Goal: Browse casually: Explore the website without a specific task or goal

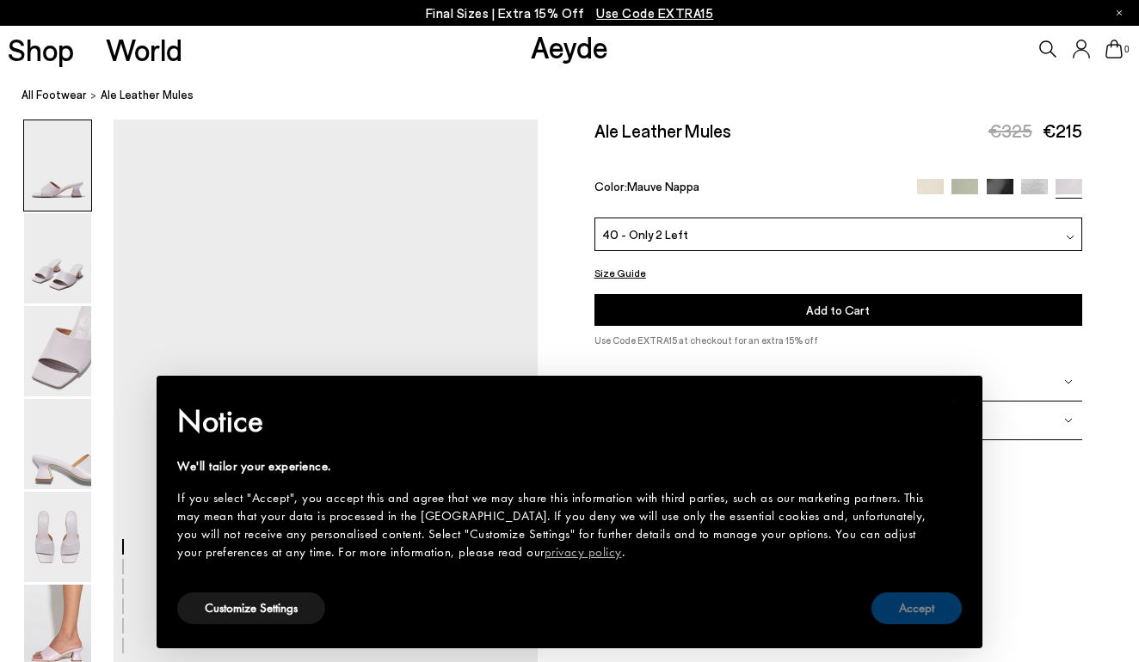
click at [893, 604] on button "Accept" at bounding box center [916, 609] width 90 height 32
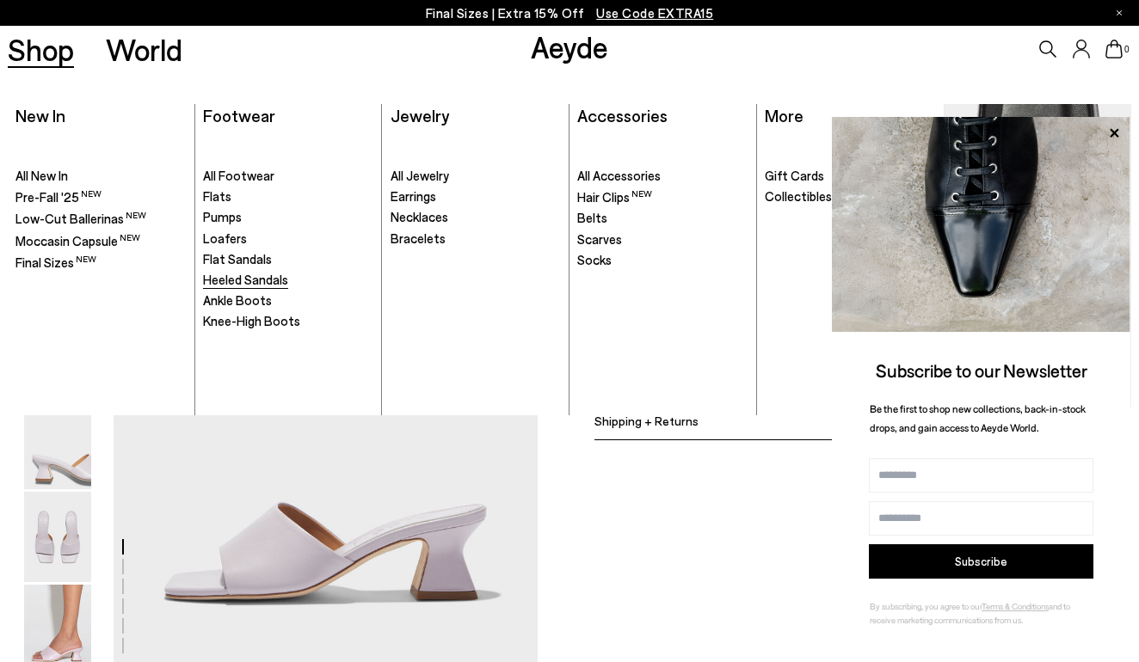
click at [248, 276] on span "Heeled Sandals" at bounding box center [245, 279] width 85 height 15
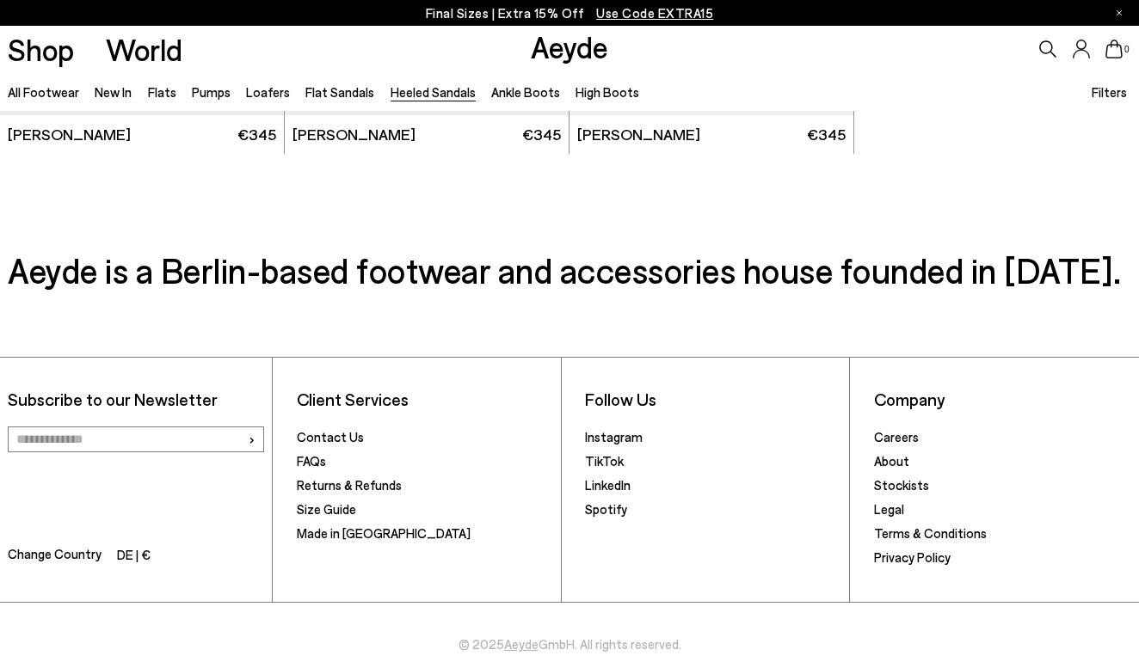
scroll to position [3915, 0]
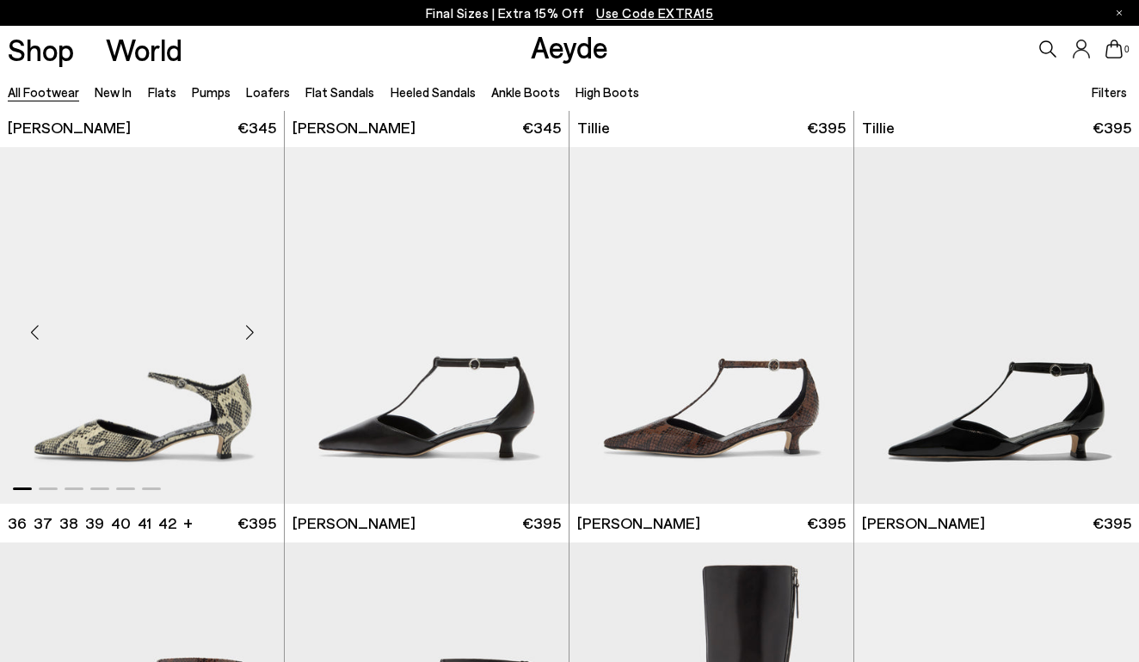
scroll to position [4339, 0]
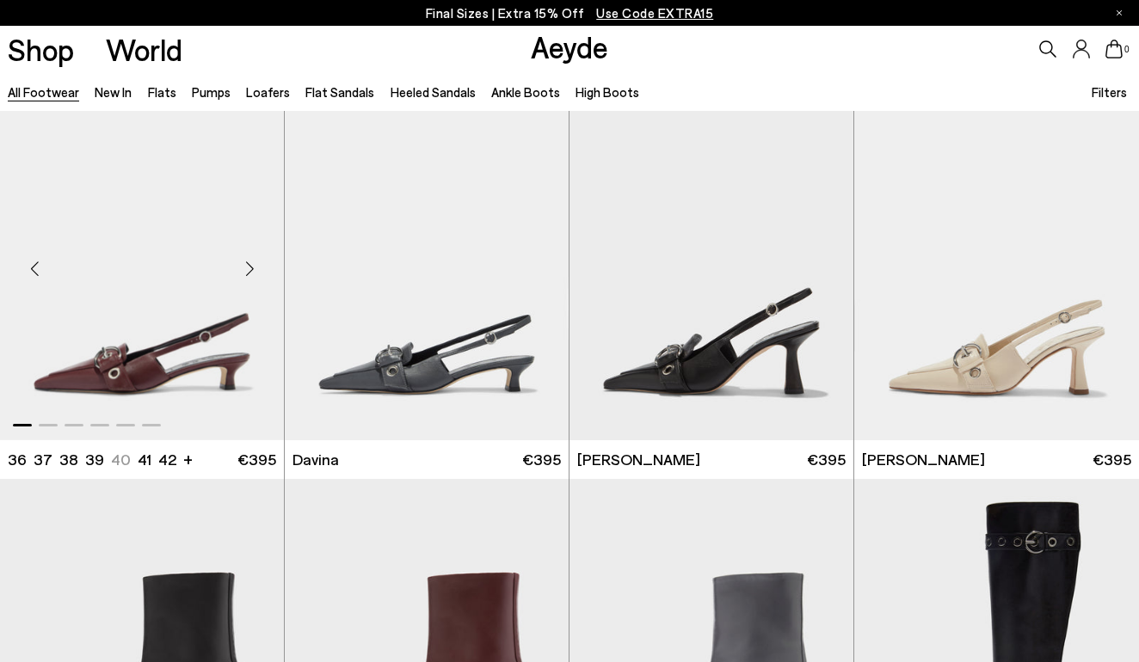
scroll to position [9183, 0]
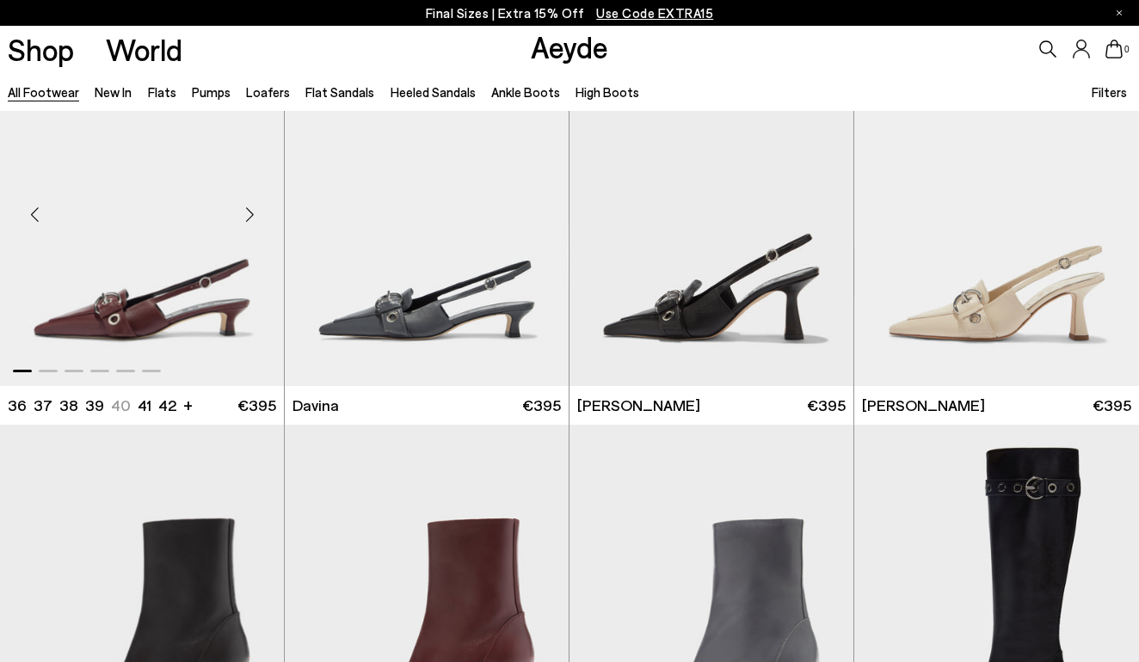
click at [248, 217] on div "Next slide" at bounding box center [250, 215] width 52 height 52
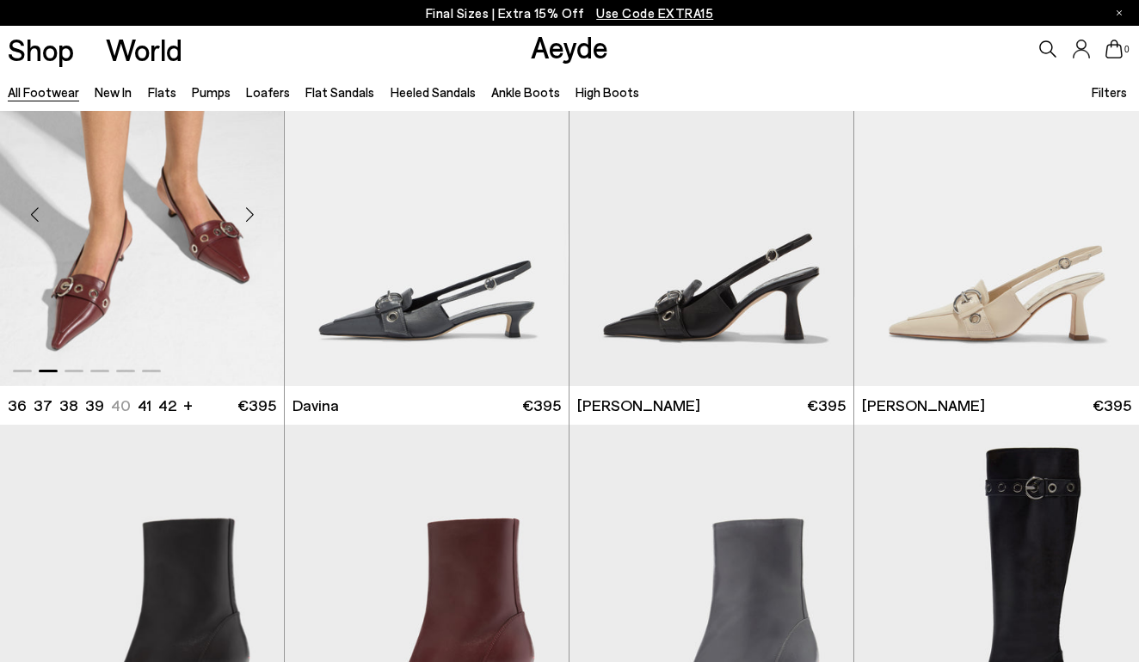
click at [251, 216] on div "Next slide" at bounding box center [250, 215] width 52 height 52
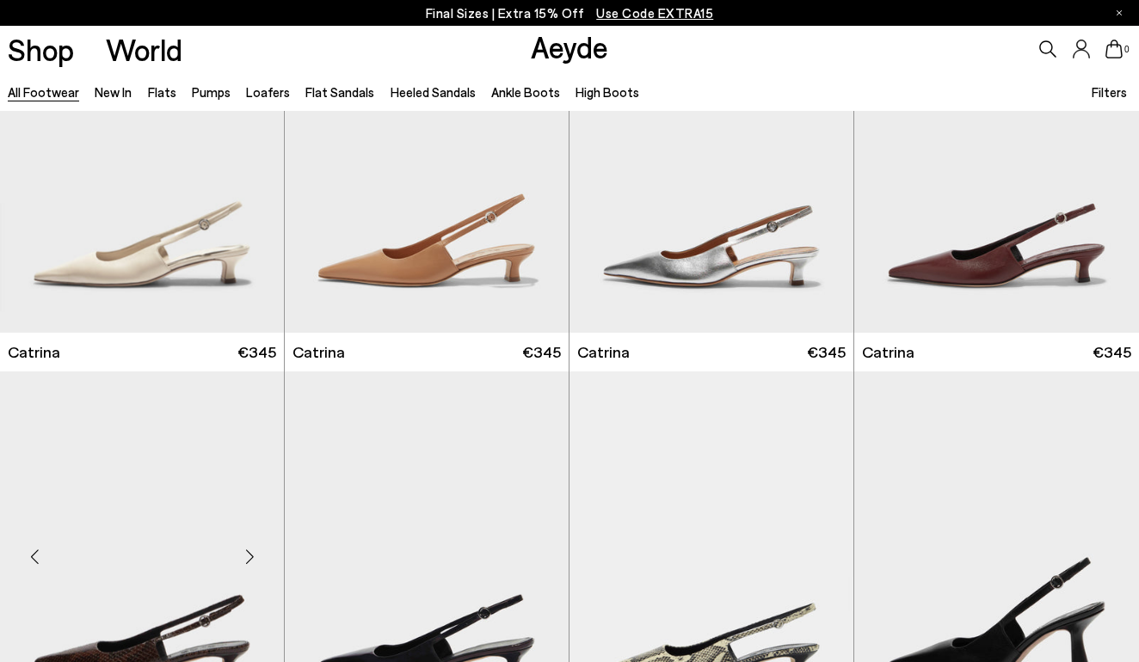
scroll to position [10415, 0]
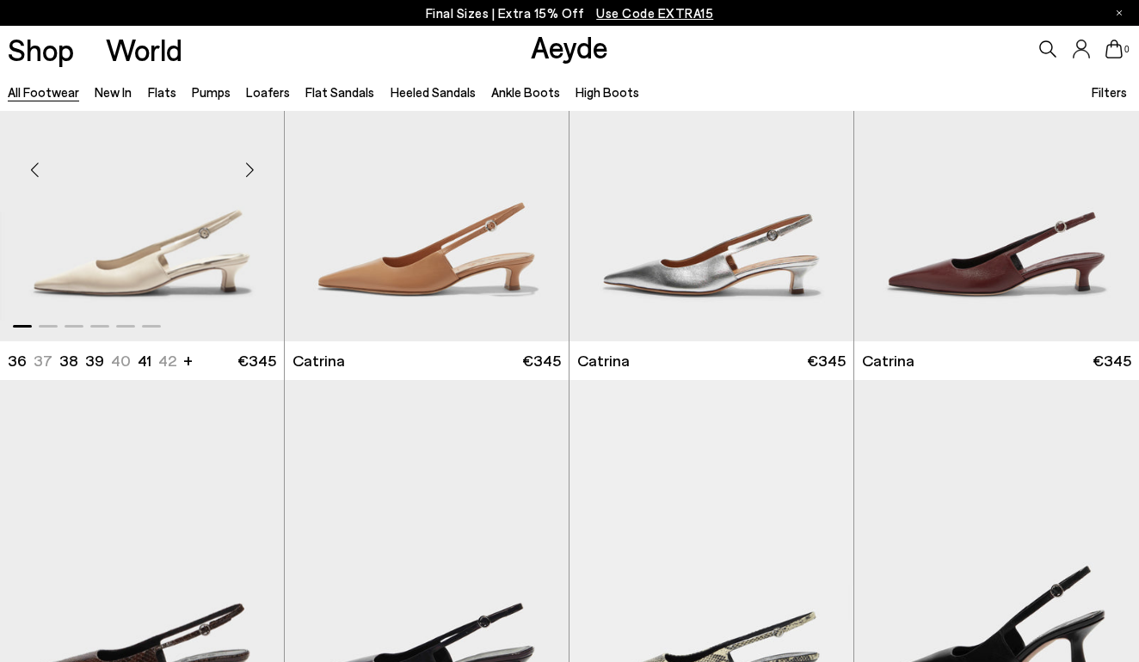
click at [248, 174] on div "Next slide" at bounding box center [250, 171] width 52 height 52
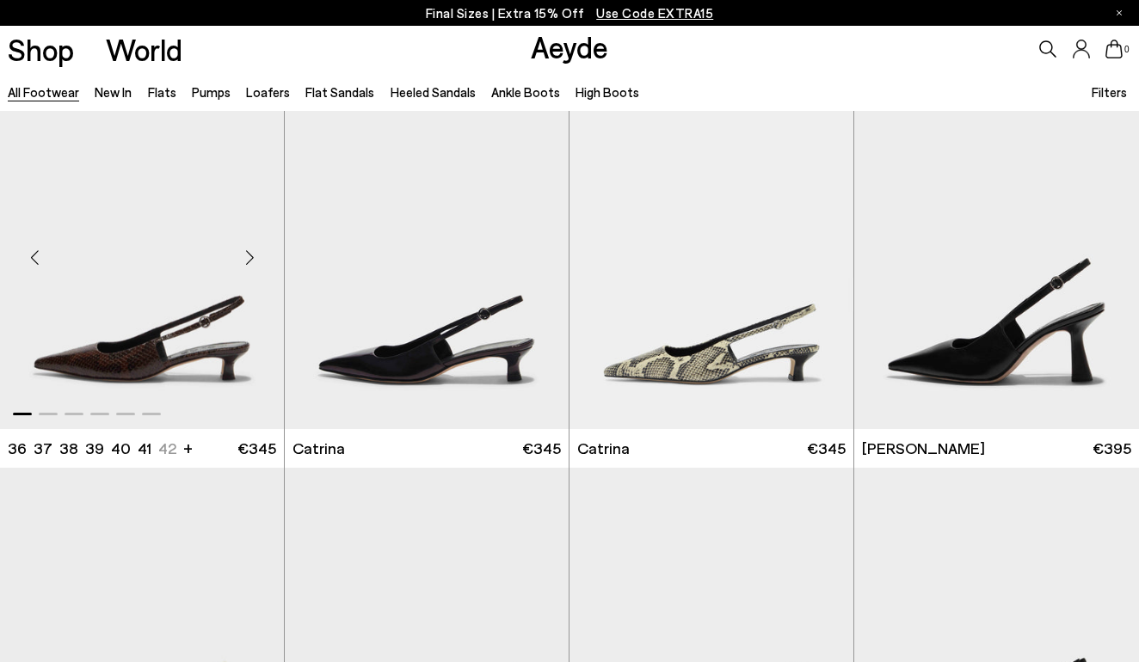
scroll to position [10724, 0]
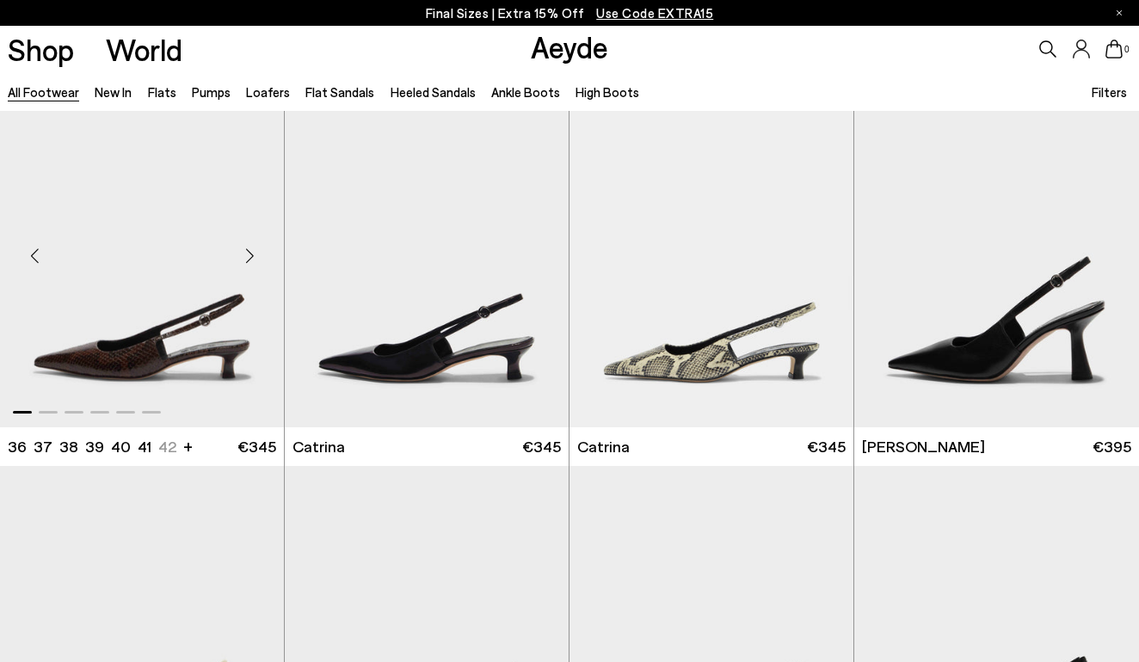
click at [255, 246] on div "Next slide" at bounding box center [250, 257] width 52 height 52
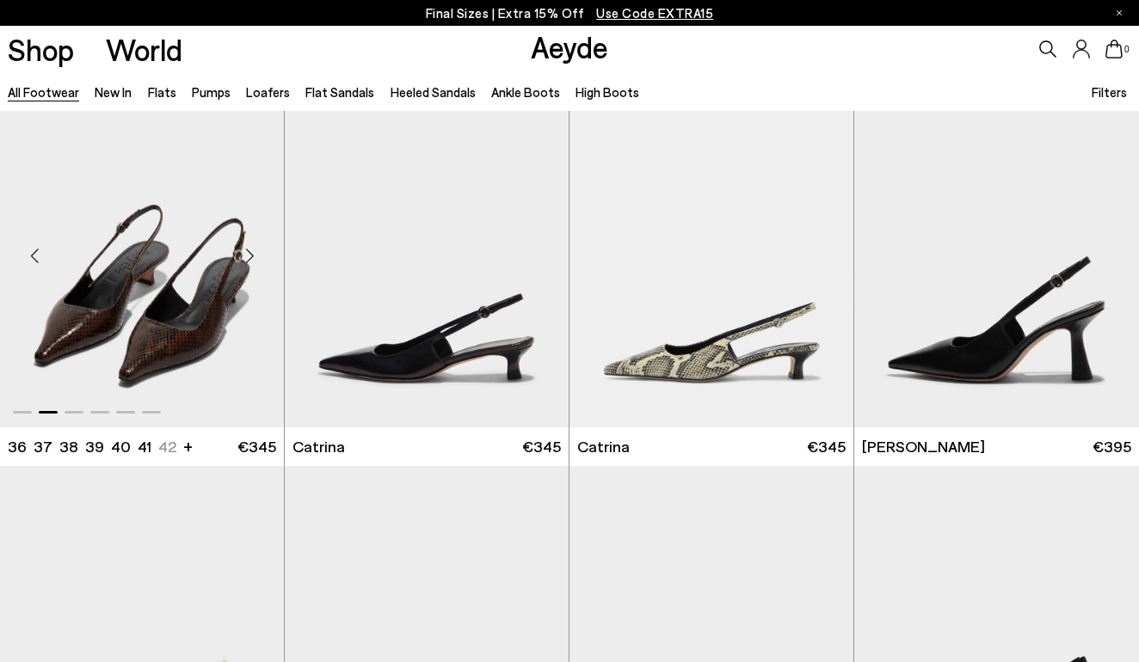
click at [255, 246] on div "Next slide" at bounding box center [250, 257] width 52 height 52
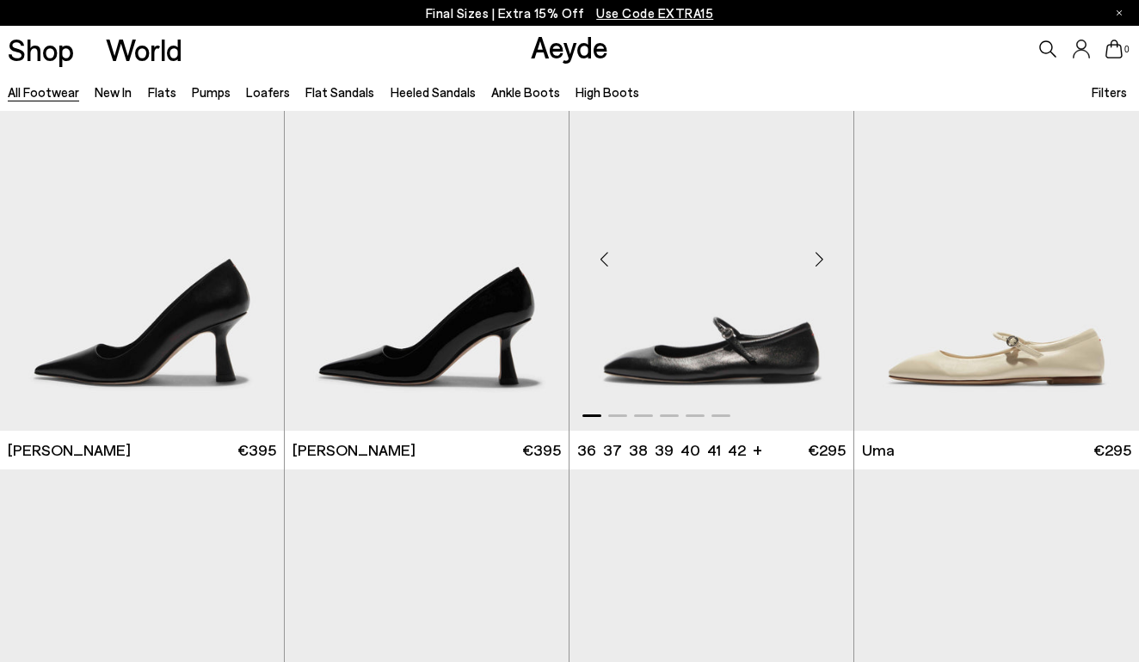
scroll to position [11515, 0]
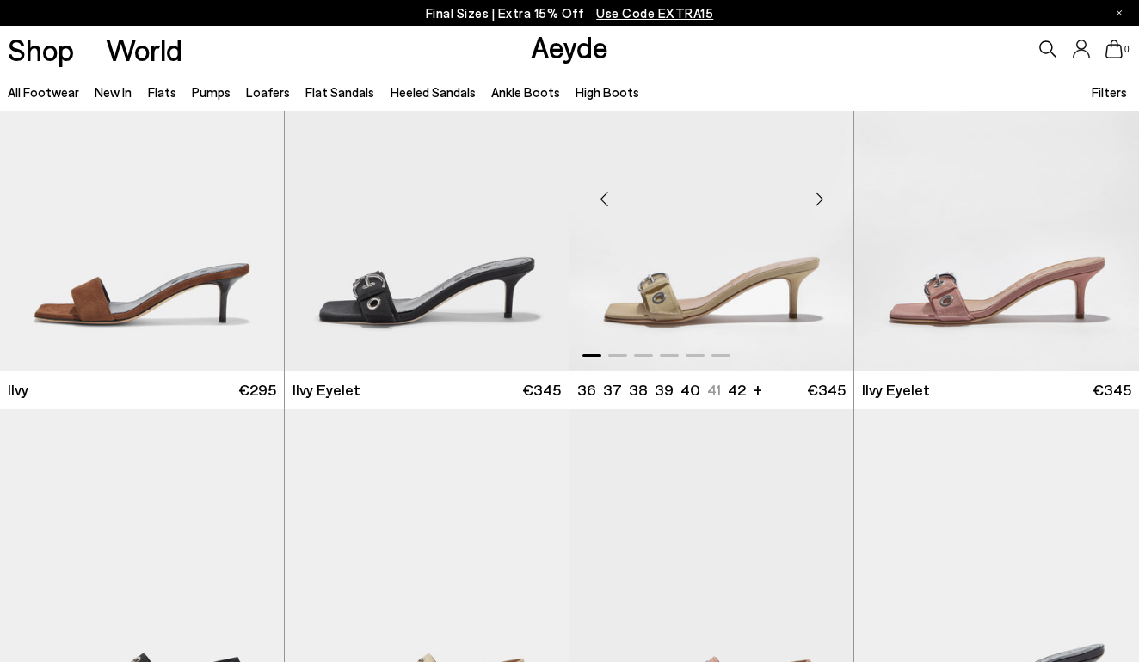
scroll to position [17511, 0]
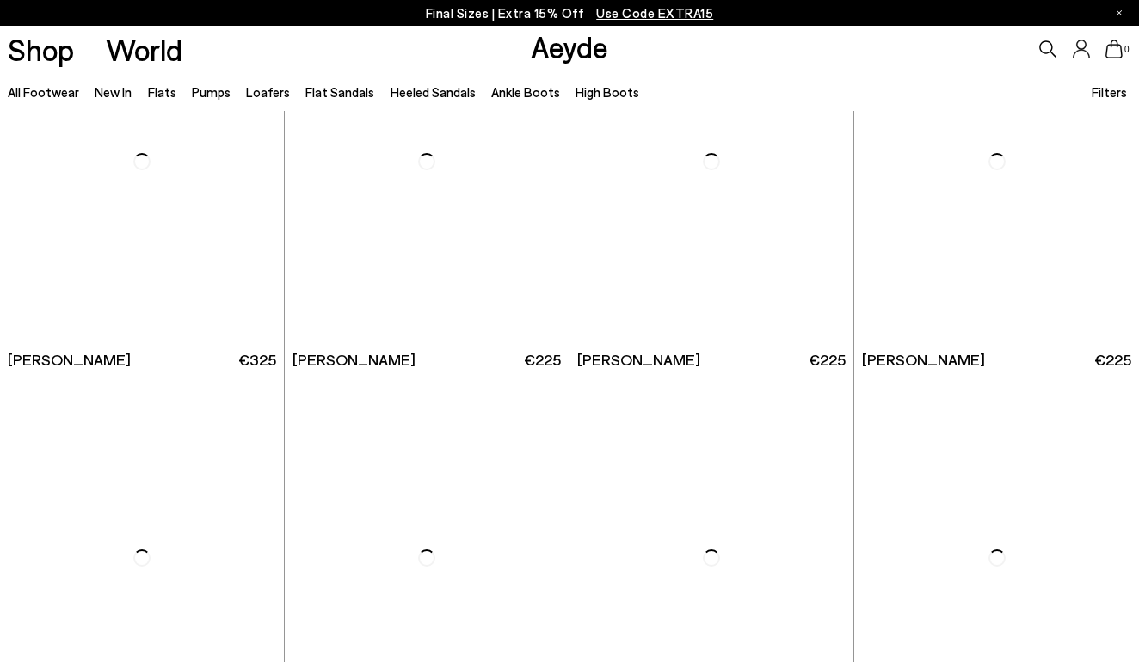
scroll to position [21581, 0]
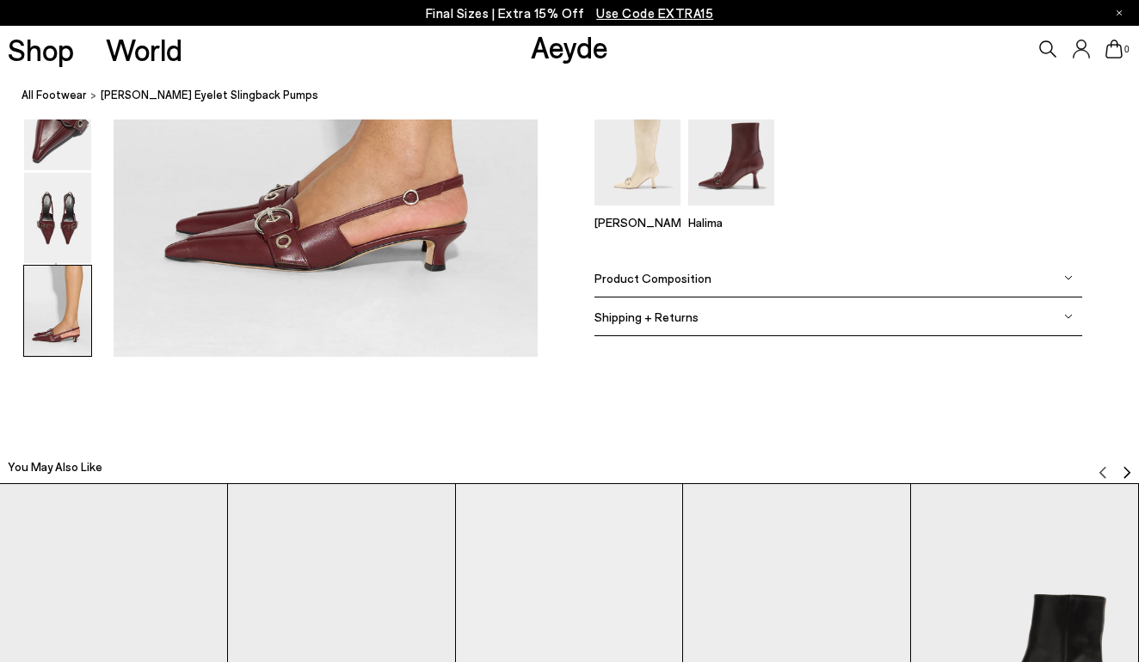
scroll to position [3116, 0]
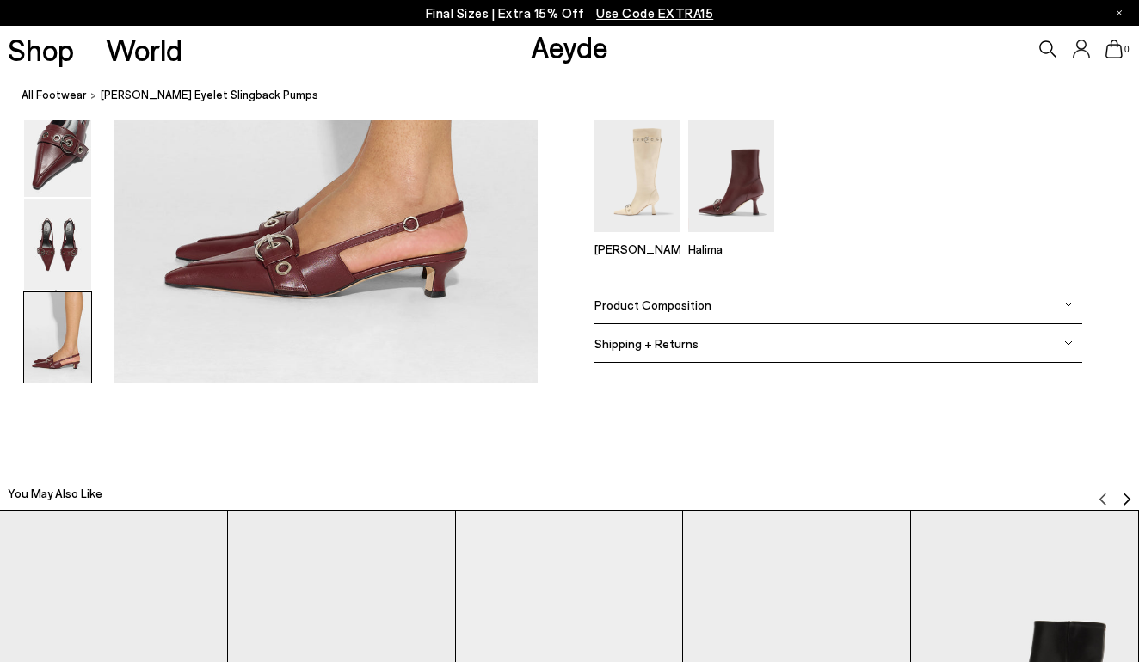
click at [852, 309] on div "Product Composition" at bounding box center [838, 305] width 488 height 39
